Goal: Transaction & Acquisition: Book appointment/travel/reservation

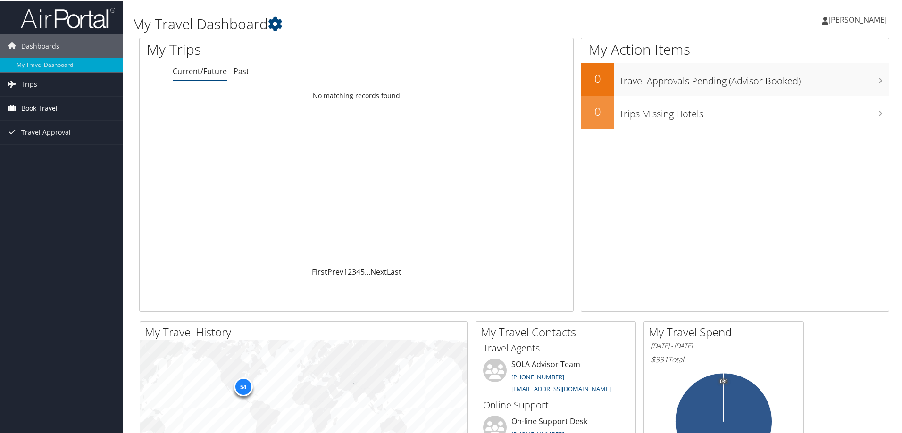
click at [39, 108] on span "Book Travel" at bounding box center [39, 108] width 36 height 24
click at [44, 141] on link "Book/Manage Online Trips" at bounding box center [61, 140] width 123 height 14
